Goal: Navigation & Orientation: Understand site structure

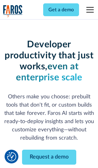
scroll to position [73, 0]
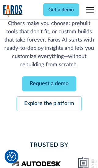
click at [49, 84] on link "Request a demo" at bounding box center [49, 83] width 54 height 15
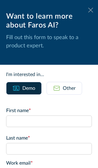
click at [91, 10] on icon at bounding box center [90, 10] width 5 height 5
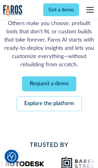
scroll to position [93, 0]
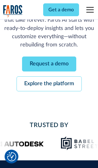
click at [49, 84] on link "Explore the platform" at bounding box center [49, 83] width 65 height 15
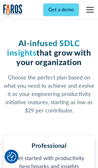
scroll to position [948, 0]
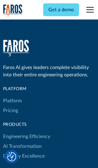
click at [12, 96] on link "Platform" at bounding box center [12, 101] width 19 height 10
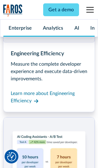
scroll to position [4793, 0]
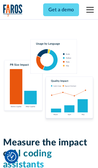
scroll to position [3783, 0]
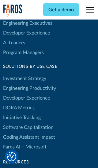
click at [18, 103] on link "DORA Metrics" at bounding box center [19, 108] width 32 height 10
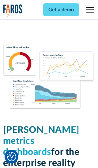
scroll to position [2679, 0]
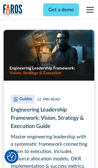
scroll to position [2760, 0]
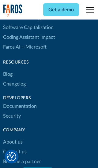
click at [14, 84] on link "Changelog" at bounding box center [14, 84] width 23 height 10
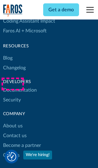
scroll to position [7391, 0]
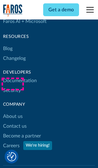
click at [13, 112] on link "About us" at bounding box center [13, 117] width 20 height 10
